Goal: Find specific page/section: Find specific page/section

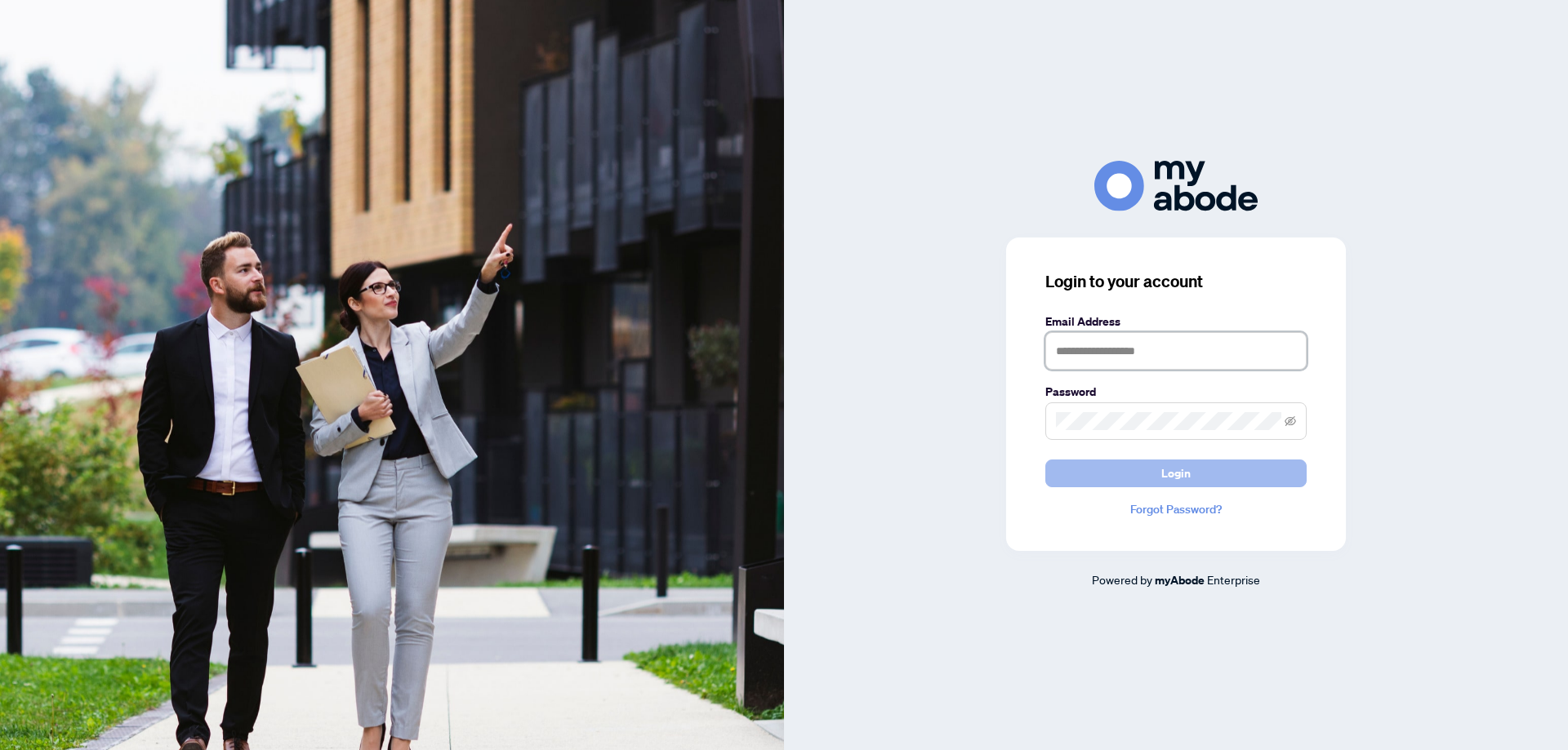
type input "**********"
click at [1171, 476] on span "Login" at bounding box center [1176, 473] width 30 height 26
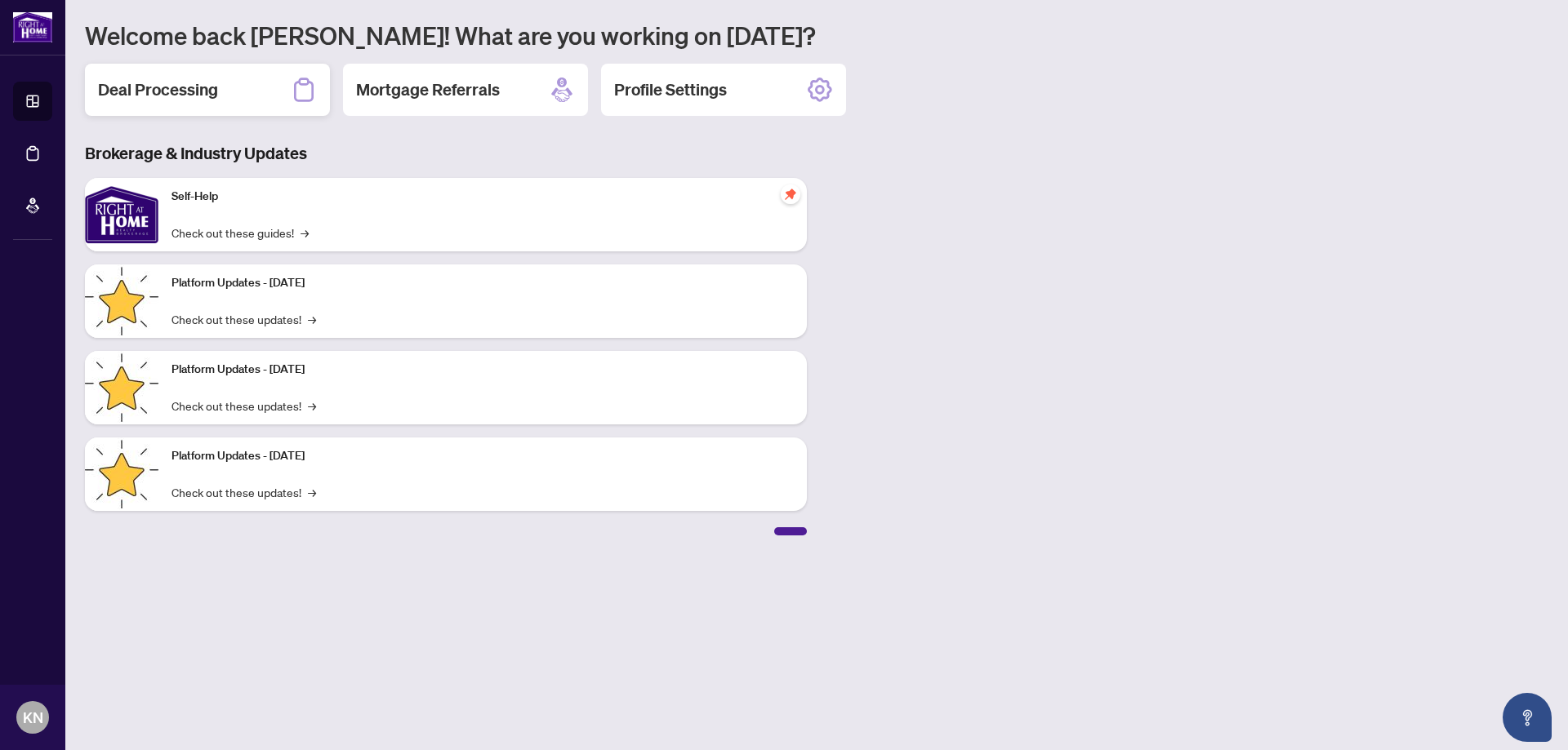
click at [172, 72] on div "Deal Processing" at bounding box center [207, 90] width 245 height 53
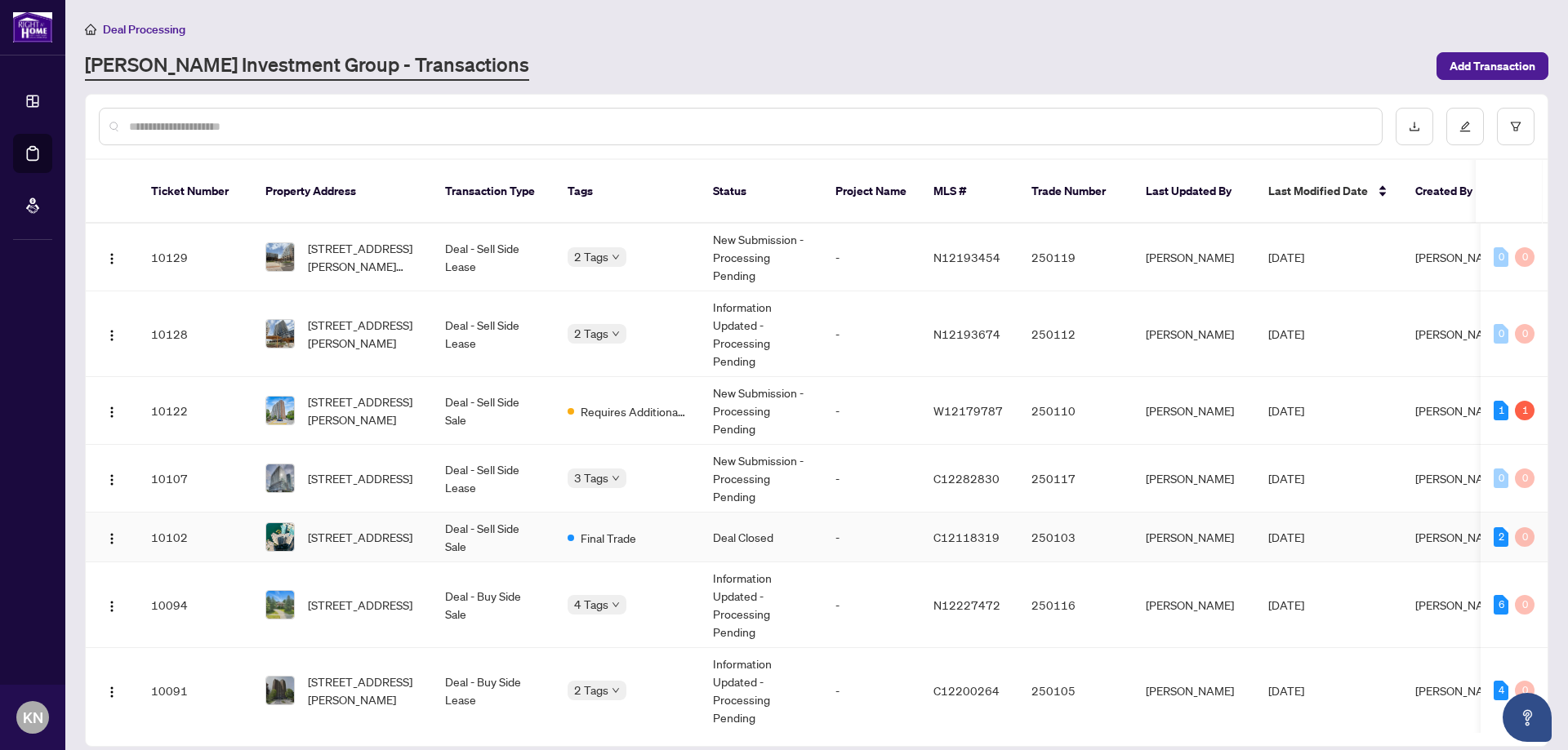
click at [792, 516] on td "Deal Closed" at bounding box center [761, 537] width 122 height 50
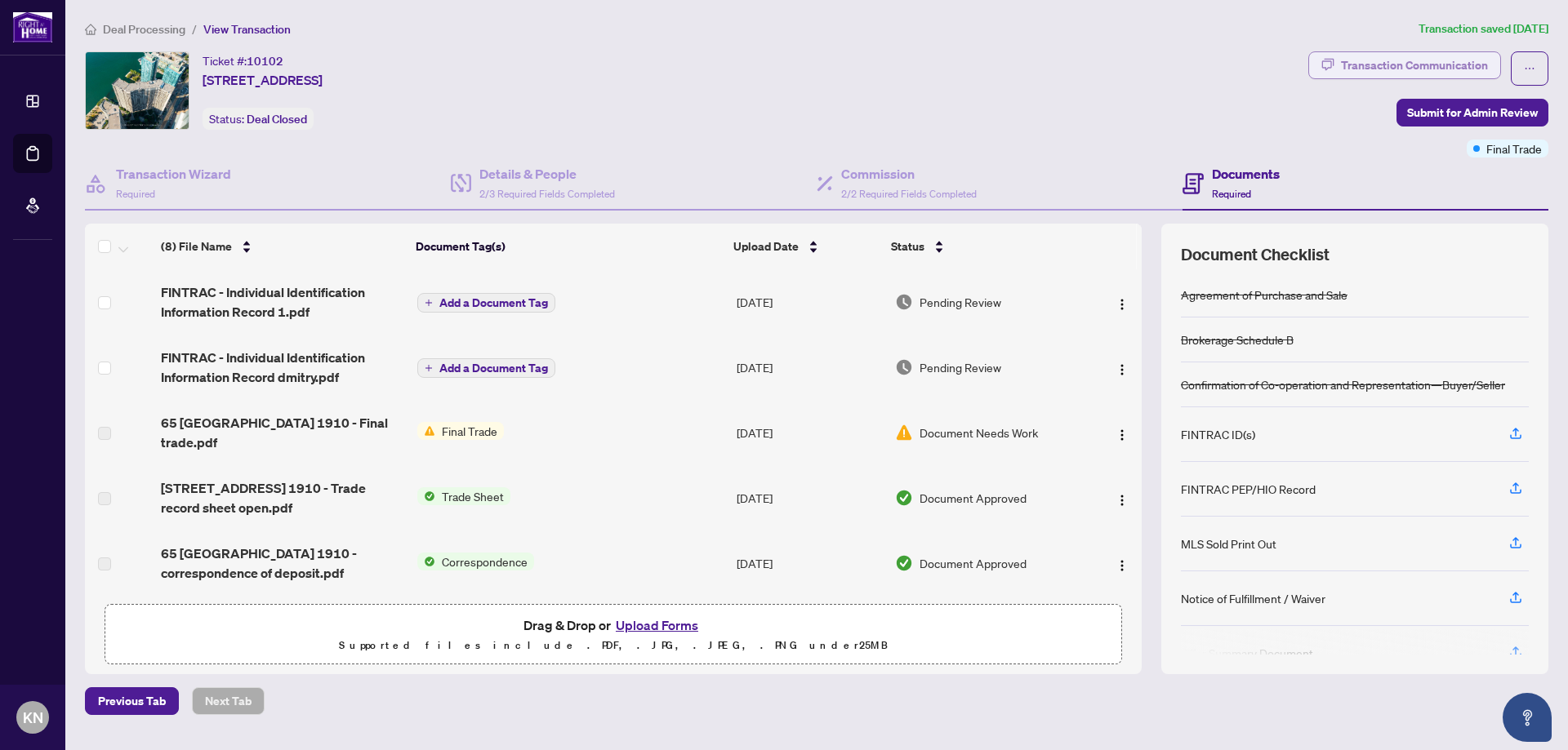
click at [1400, 67] on div "Transaction Communication" at bounding box center [1413, 65] width 147 height 26
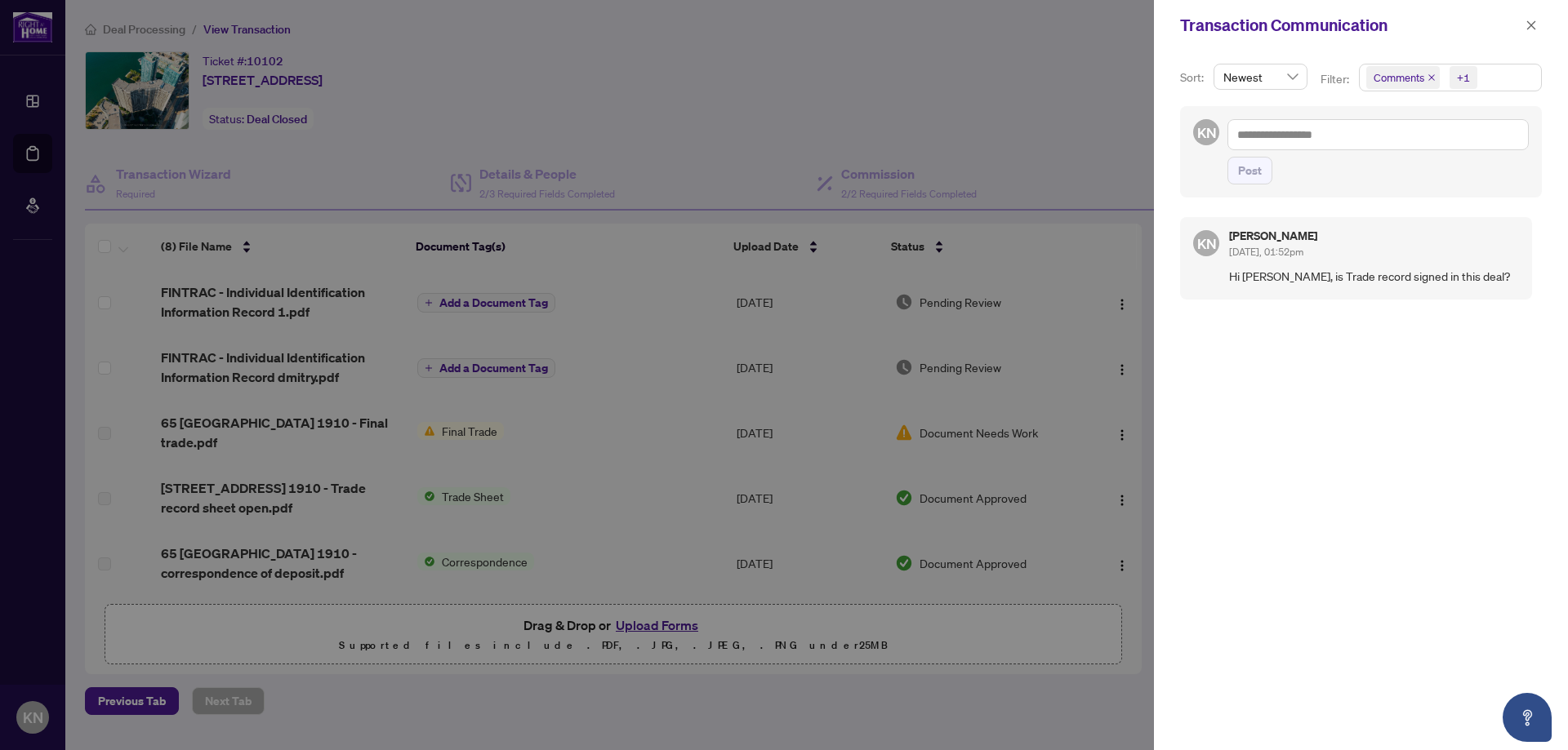
scroll to position [3, 0]
click at [1001, 115] on div at bounding box center [784, 375] width 1568 height 750
click at [1011, 146] on div at bounding box center [784, 375] width 1568 height 750
click at [1534, 26] on icon "close" at bounding box center [1531, 25] width 11 height 11
